Goal: Find specific page/section: Find specific page/section

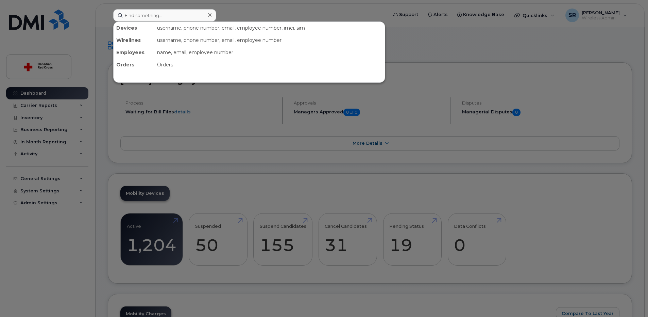
click at [134, 15] on input at bounding box center [164, 15] width 103 height 12
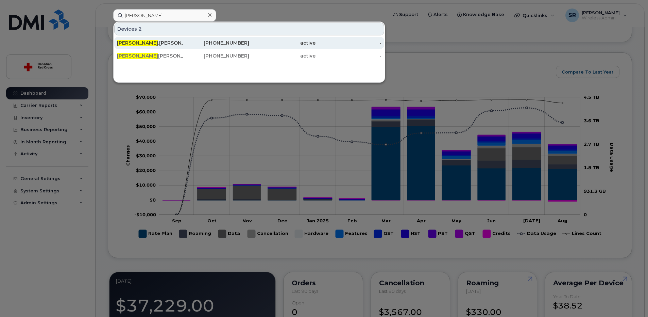
type input "[PERSON_NAME]"
click at [149, 40] on div "[PERSON_NAME] .[PERSON_NAME][EMAIL_ADDRESS][DOMAIN_NAME]" at bounding box center [150, 42] width 66 height 7
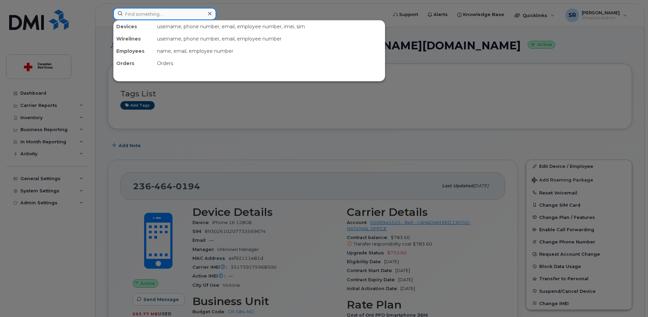
click at [151, 13] on input at bounding box center [164, 14] width 103 height 12
